Goal: Task Accomplishment & Management: Manage account settings

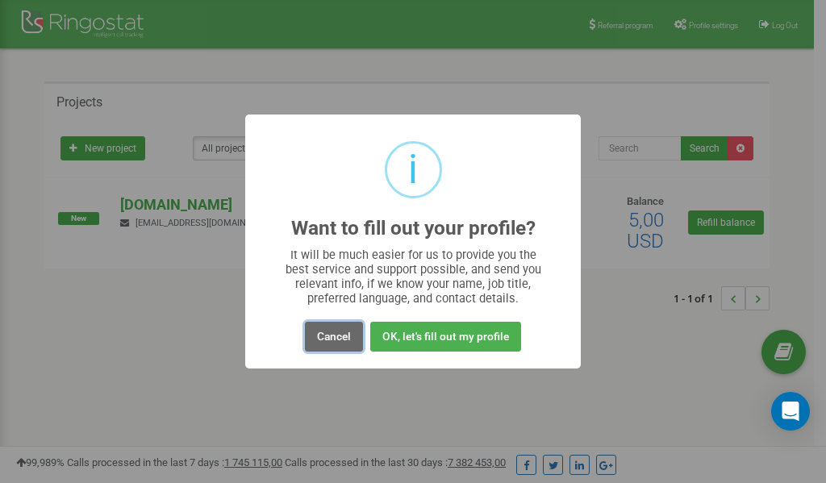
click at [336, 334] on button "Cancel" at bounding box center [334, 337] width 58 height 30
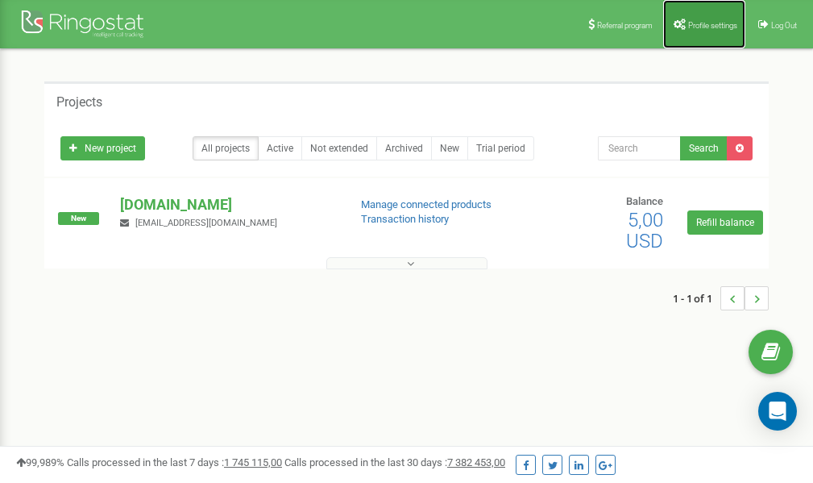
click at [701, 23] on span "Profile settings" at bounding box center [713, 25] width 49 height 9
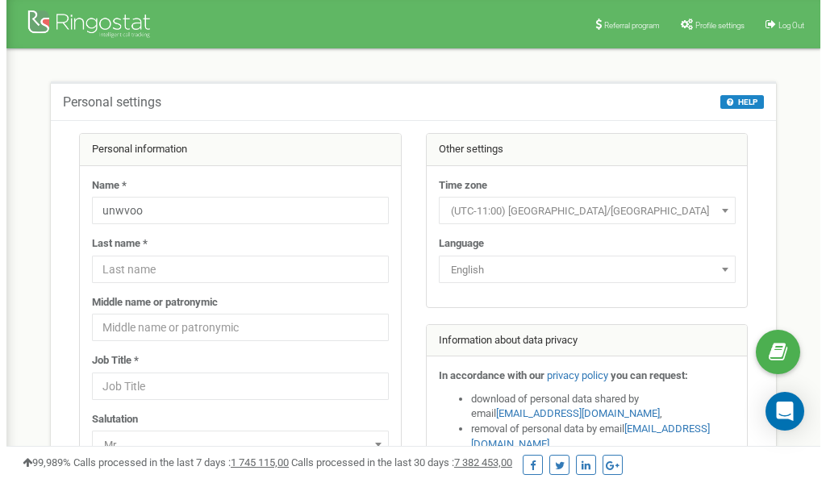
scroll to position [81, 0]
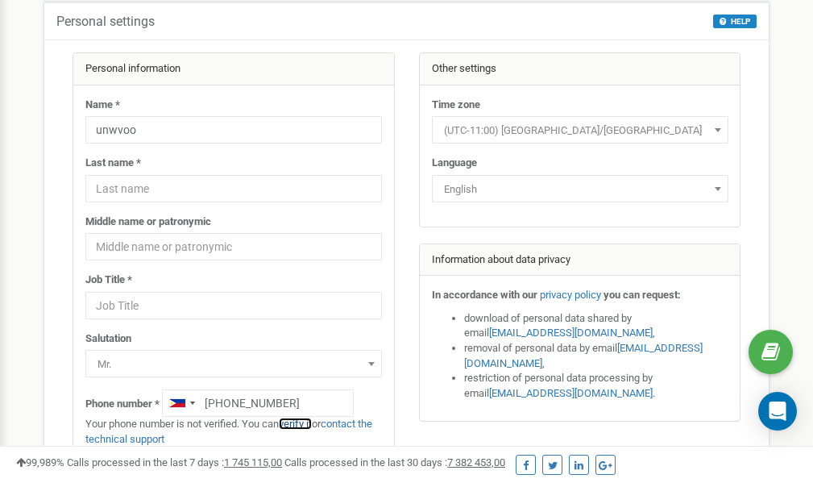
click at [307, 422] on link "verify it" at bounding box center [295, 424] width 33 height 12
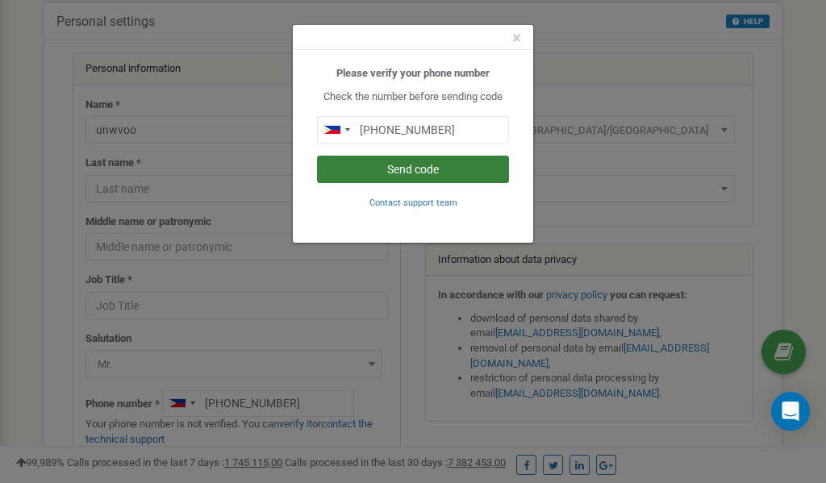
click at [393, 169] on button "Send code" at bounding box center [413, 169] width 192 height 27
